Goal: Information Seeking & Learning: Compare options

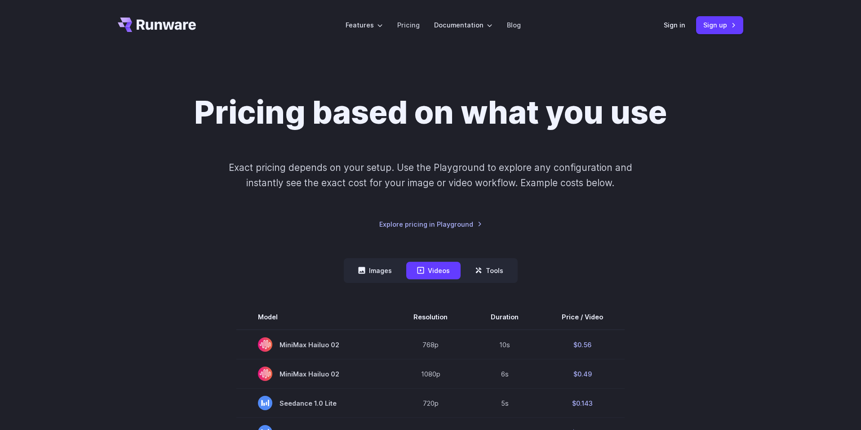
scroll to position [248, 0]
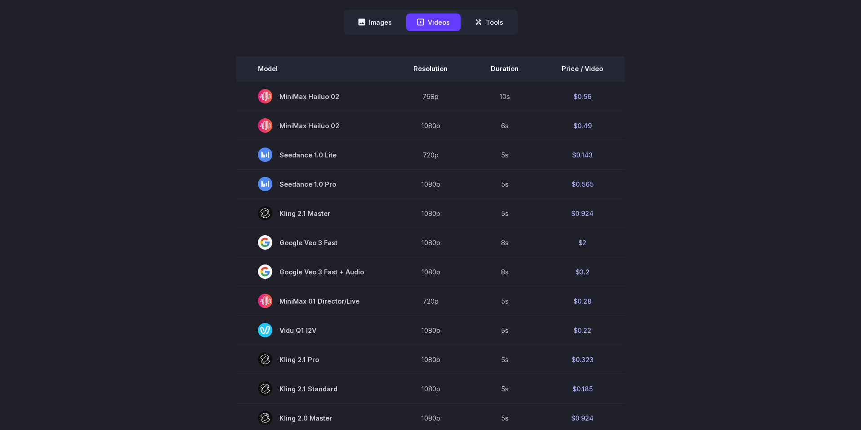
click at [583, 71] on th "Price / Video" at bounding box center [582, 68] width 84 height 25
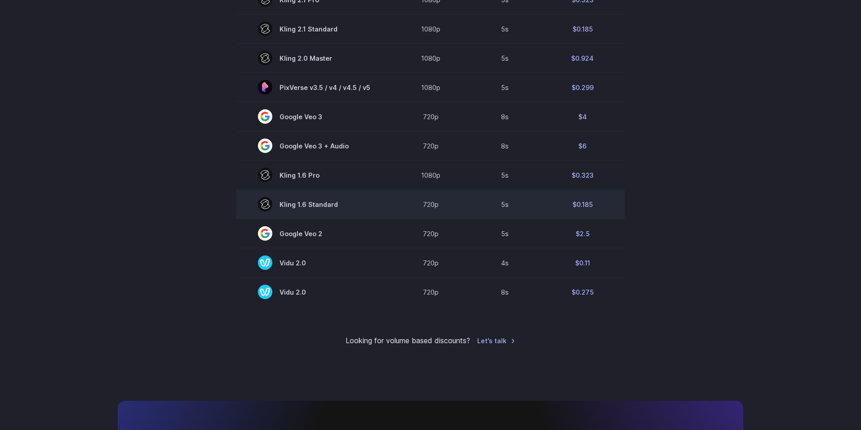
scroll to position [602, 0]
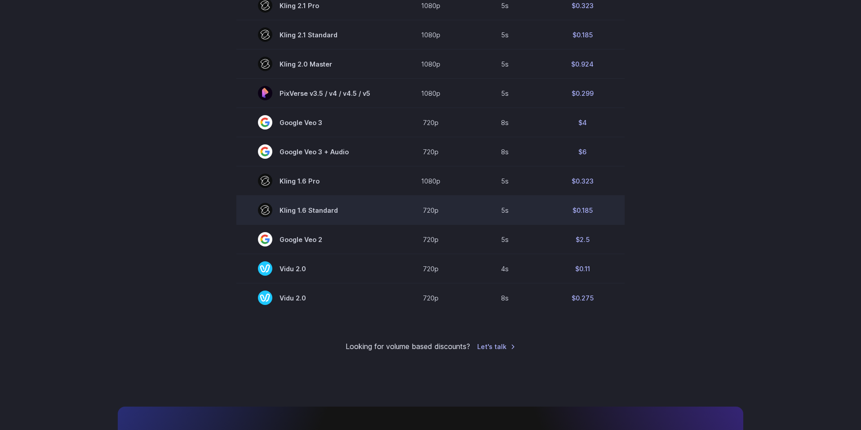
drag, startPoint x: 604, startPoint y: 219, endPoint x: 284, endPoint y: 200, distance: 321.4
click at [284, 200] on tr "[PERSON_NAME] 1.6 Standard 720p 5s $0.185" at bounding box center [430, 209] width 388 height 29
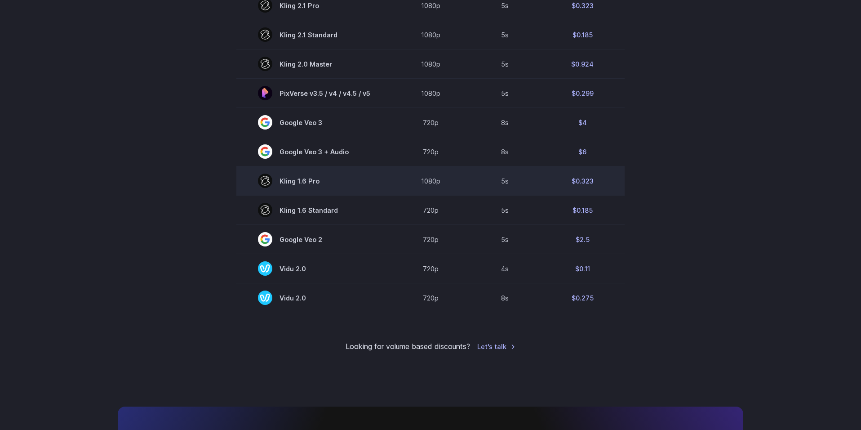
copy tr "720p 5s $0.185"
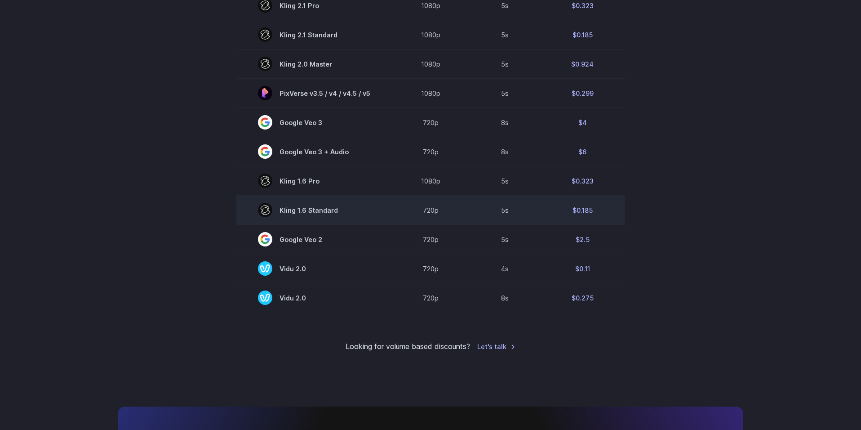
click at [337, 200] on td "Kling 1.6 Standard" at bounding box center [313, 209] width 155 height 29
click at [271, 216] on rect at bounding box center [265, 210] width 14 height 14
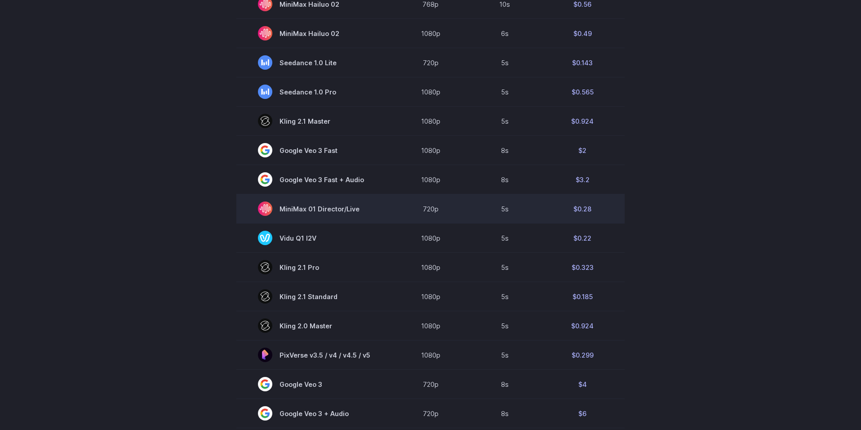
scroll to position [416, 0]
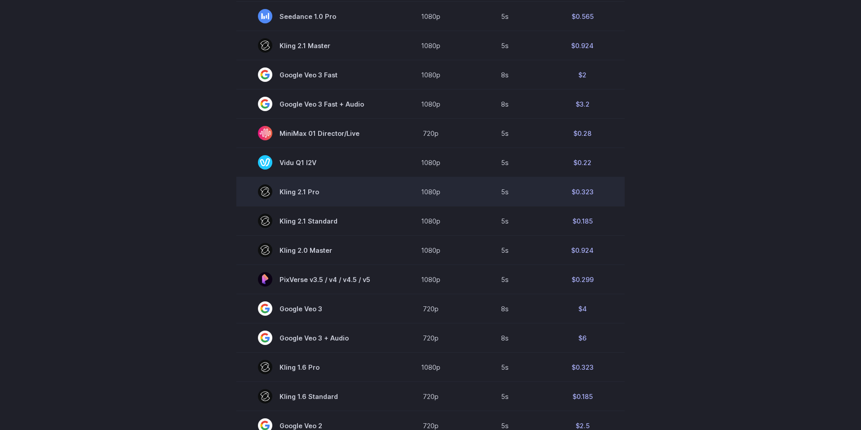
drag, startPoint x: 284, startPoint y: 201, endPoint x: 343, endPoint y: 189, distance: 60.1
click at [343, 189] on td "Kling 2.1 Pro" at bounding box center [313, 191] width 155 height 29
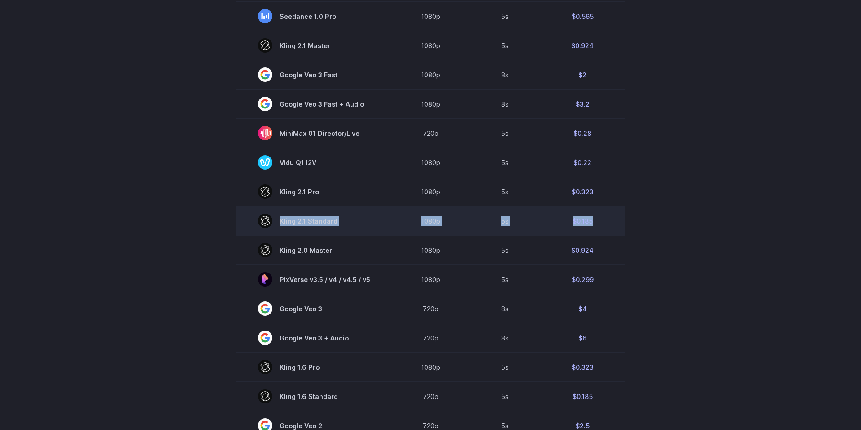
drag, startPoint x: 343, startPoint y: 189, endPoint x: 593, endPoint y: 220, distance: 251.8
click at [593, 220] on tbody "Model Resolution Duration Price / Video MiniMax Hailuo 02 768p 10s $0.56 MiniMa…" at bounding box center [430, 193] width 388 height 609
click at [591, 220] on td "$0.185" at bounding box center [582, 220] width 84 height 29
click at [348, 207] on td "Kling 2.1 Standard" at bounding box center [313, 220] width 155 height 29
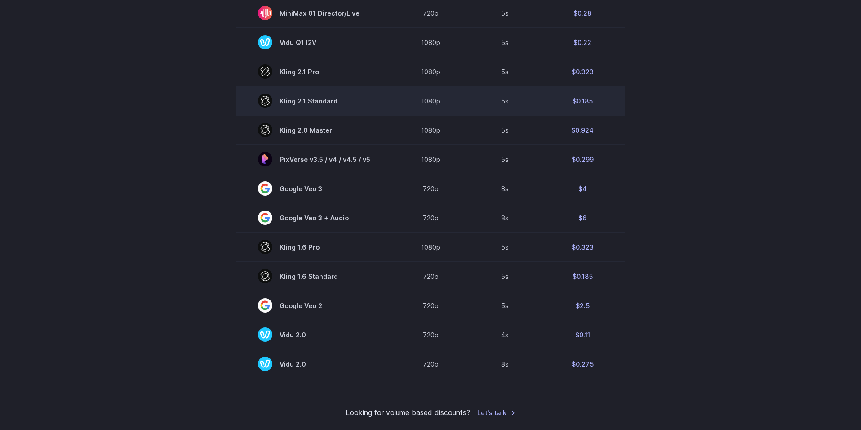
scroll to position [540, 0]
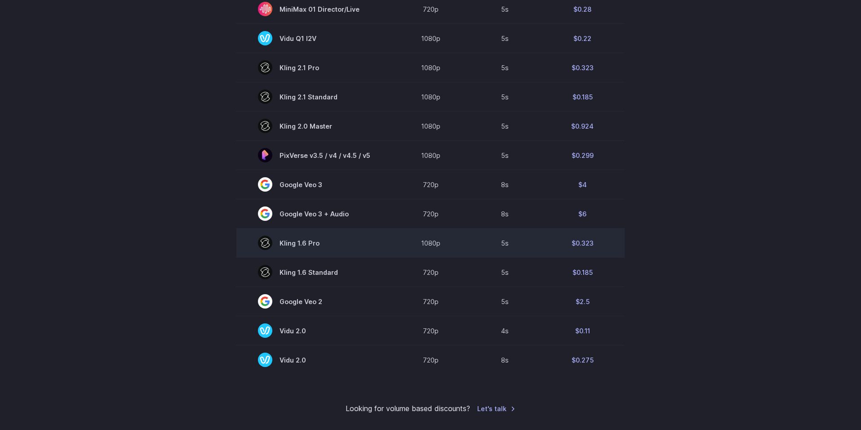
click at [288, 244] on span "Kling 1.6 Pro" at bounding box center [314, 242] width 112 height 14
drag, startPoint x: 288, startPoint y: 244, endPoint x: 311, endPoint y: 244, distance: 23.4
click at [311, 244] on span "Kling 1.6 Pro" at bounding box center [314, 242] width 112 height 14
copy span "Kling 1.6 Pro"
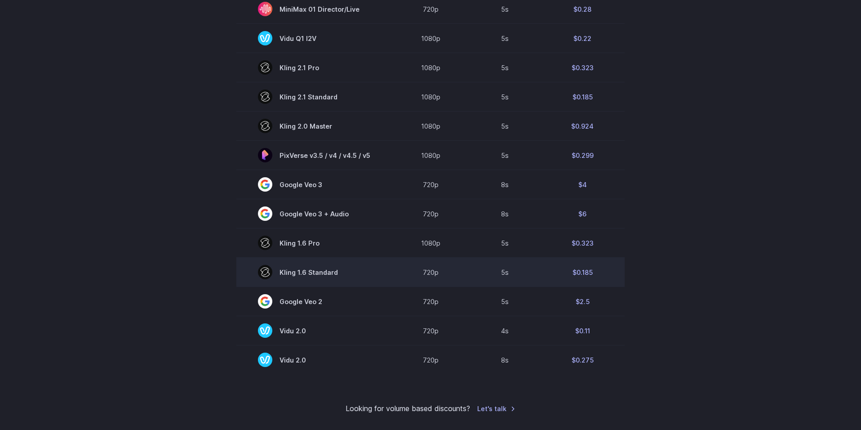
drag, startPoint x: 347, startPoint y: 261, endPoint x: 598, endPoint y: 264, distance: 250.3
click at [596, 264] on tr "[PERSON_NAME] 1.6 Standard 720p 5s $0.185" at bounding box center [430, 271] width 388 height 29
click at [599, 264] on td "$0.185" at bounding box center [582, 271] width 84 height 29
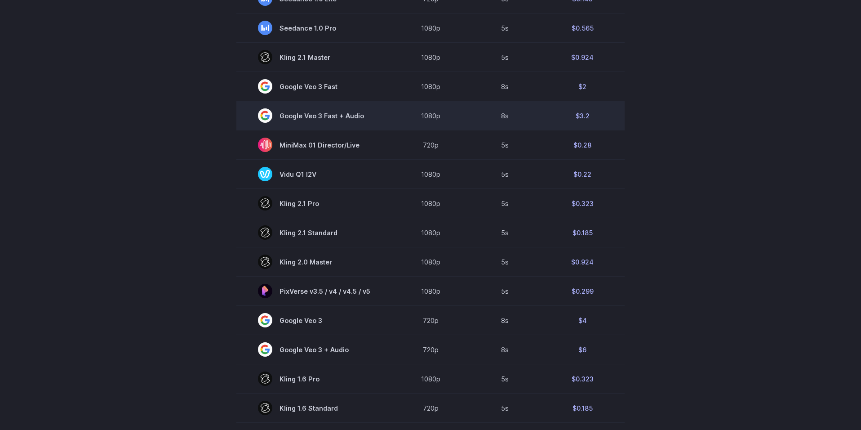
scroll to position [478, 0]
